Goal: Find contact information: Find contact information

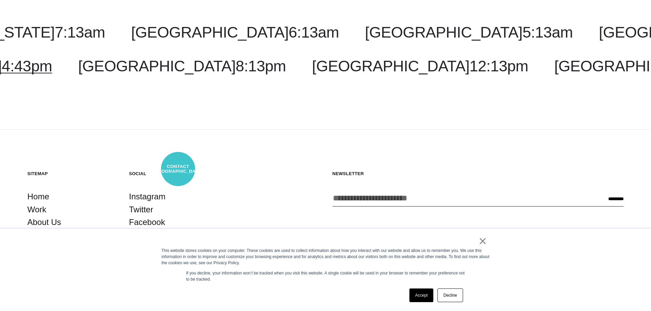
scroll to position [1496, 0]
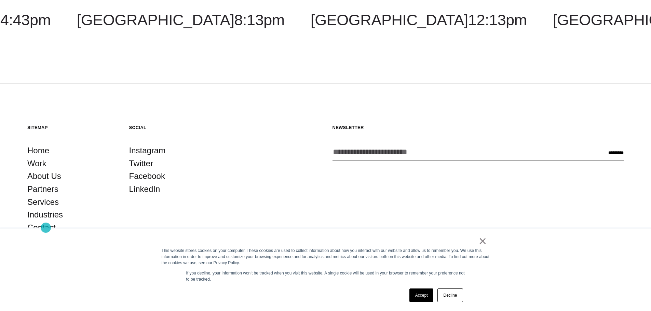
click at [46, 228] on link "Contact" at bounding box center [41, 227] width 28 height 13
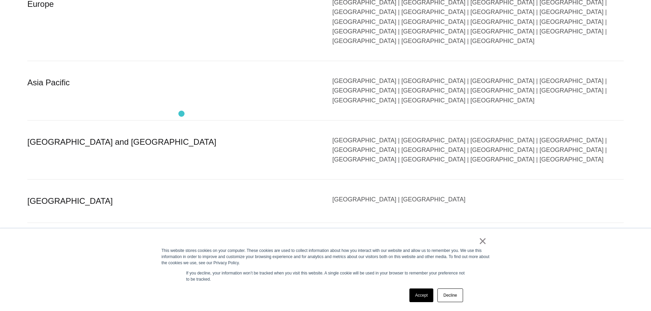
scroll to position [1537, 0]
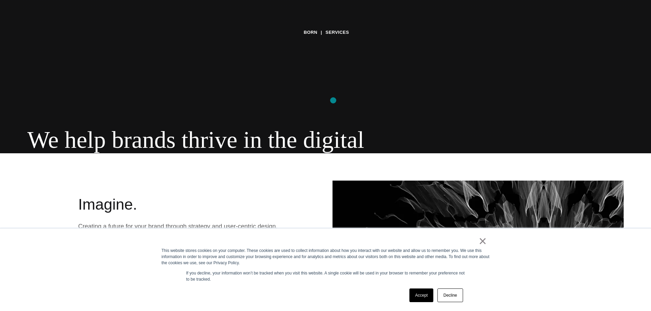
scroll to position [205, 0]
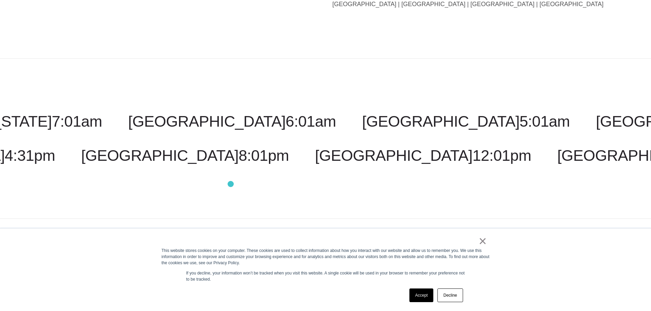
scroll to position [1726, 0]
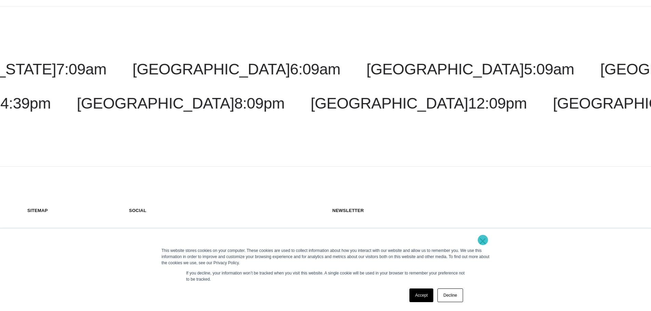
click at [483, 239] on link "×" at bounding box center [482, 241] width 8 height 6
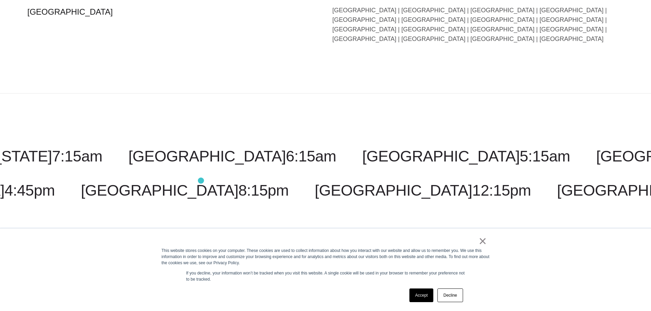
scroll to position [1726, 0]
